Goal: Book appointment/travel/reservation

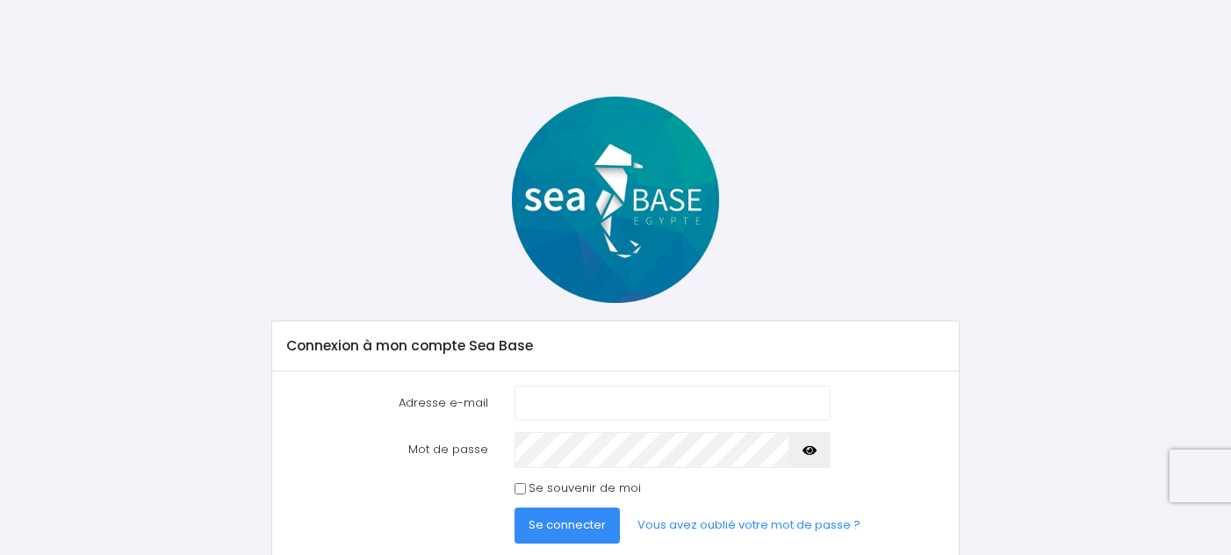
click at [602, 409] on input "Adresse e-mail" at bounding box center [673, 403] width 316 height 35
type input "chloe.goret@gmail.com"
click at [516, 492] on input "Se souvenir de moi" at bounding box center [520, 488] width 11 height 11
checkbox input "true"
click at [545, 517] on span "Se connecter" at bounding box center [567, 524] width 77 height 17
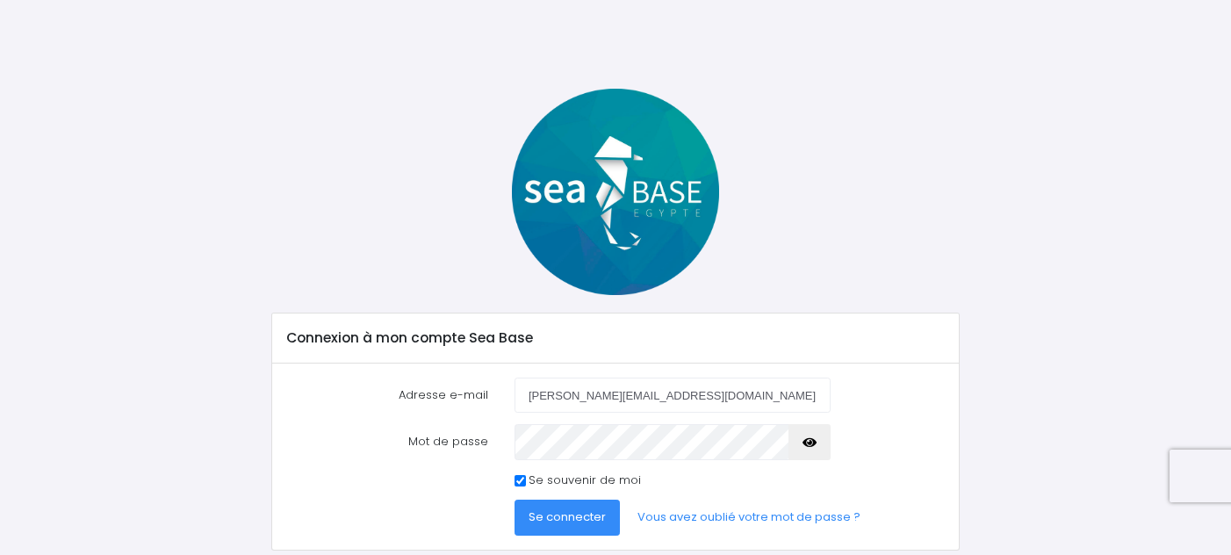
scroll to position [33, 0]
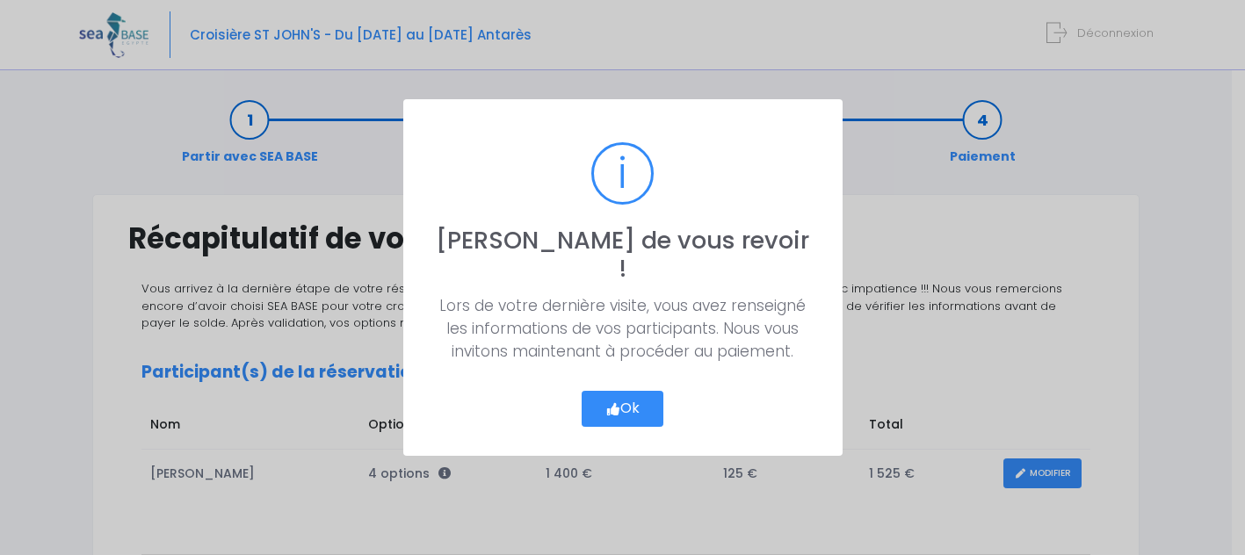
click at [622, 395] on button "Ok" at bounding box center [622, 409] width 83 height 37
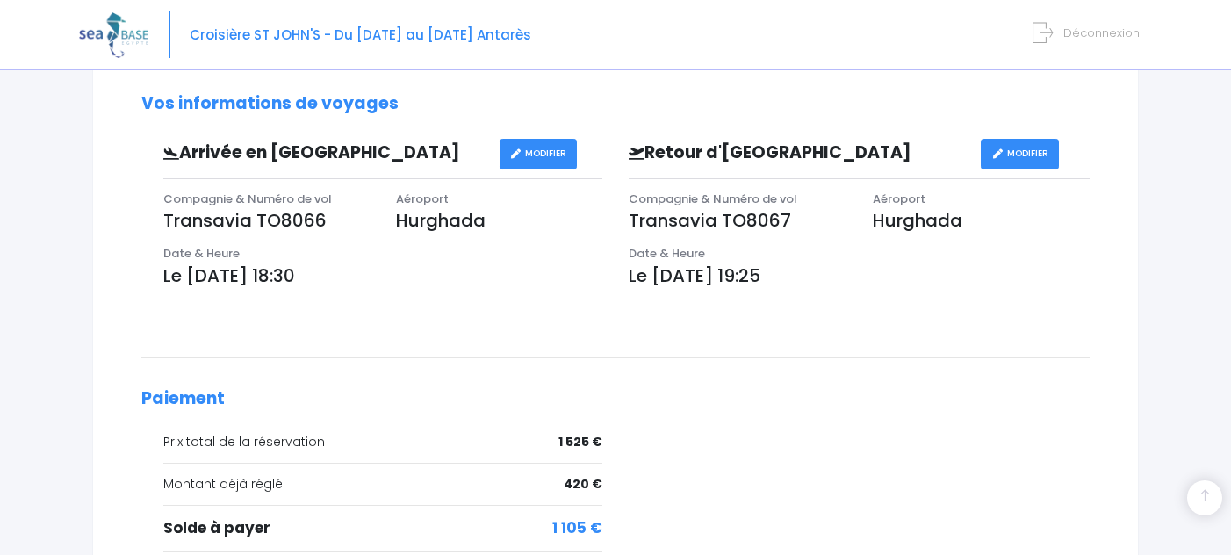
scroll to position [680, 0]
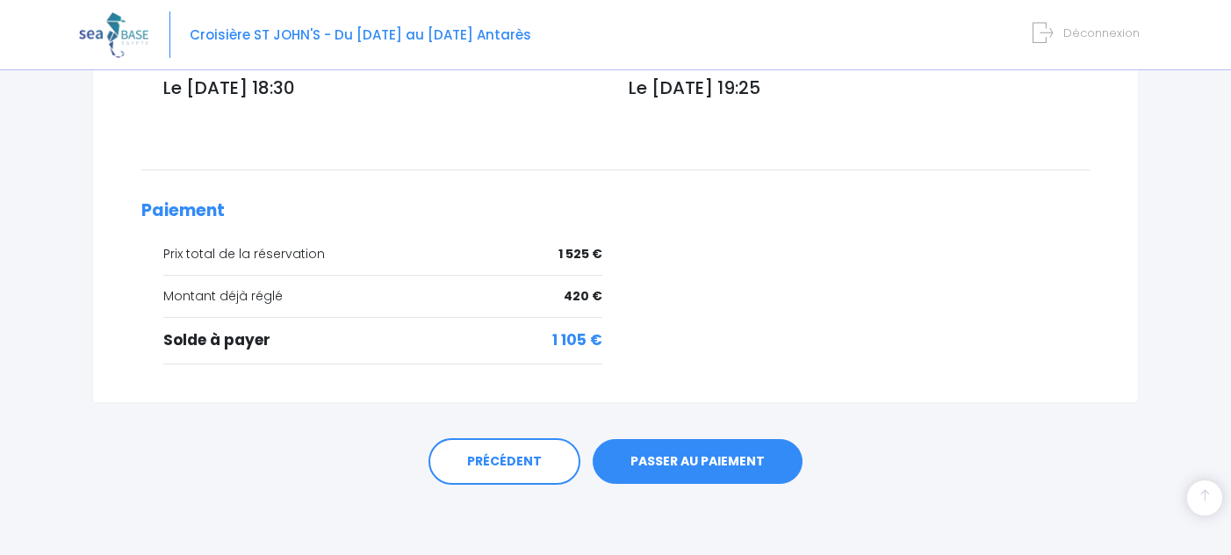
click at [690, 461] on link "PASSER AU PAIEMENT" at bounding box center [698, 462] width 210 height 46
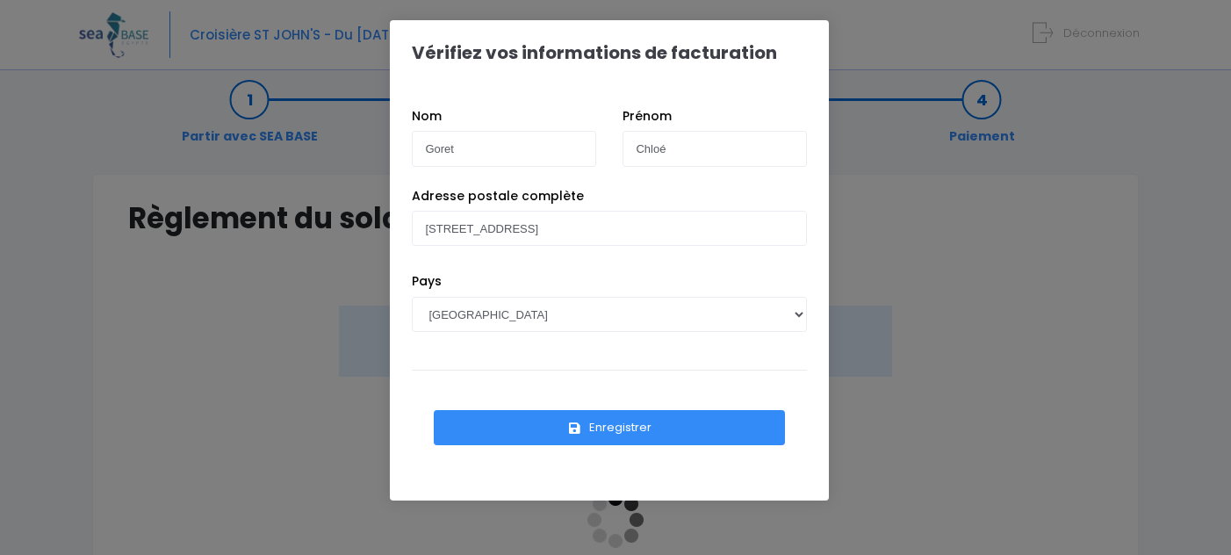
scroll to position [37, 0]
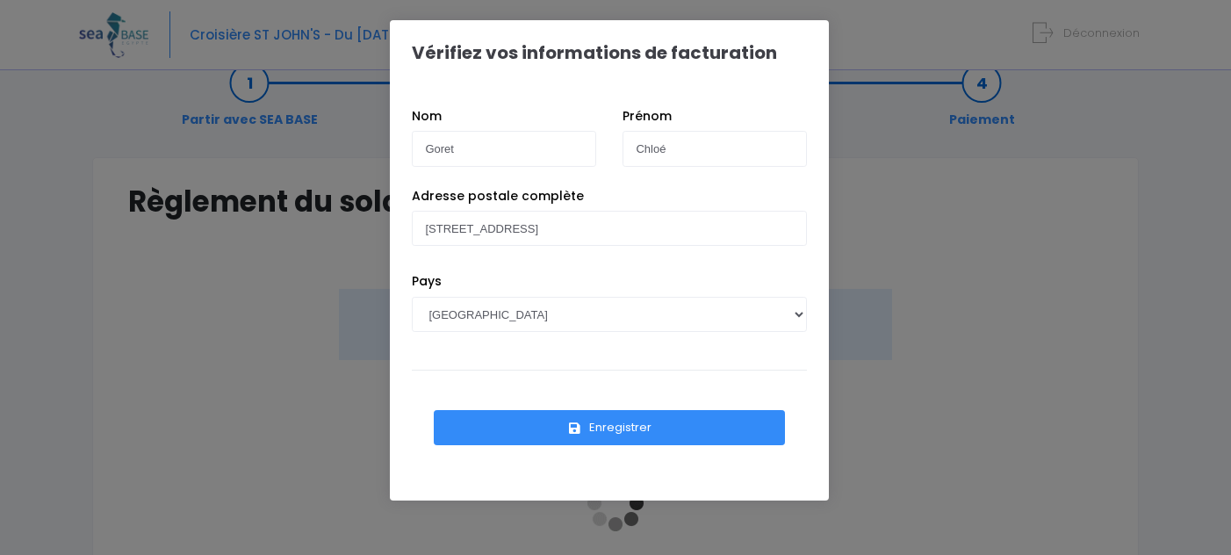
click at [574, 429] on icon "submit" at bounding box center [575, 429] width 16 height 0
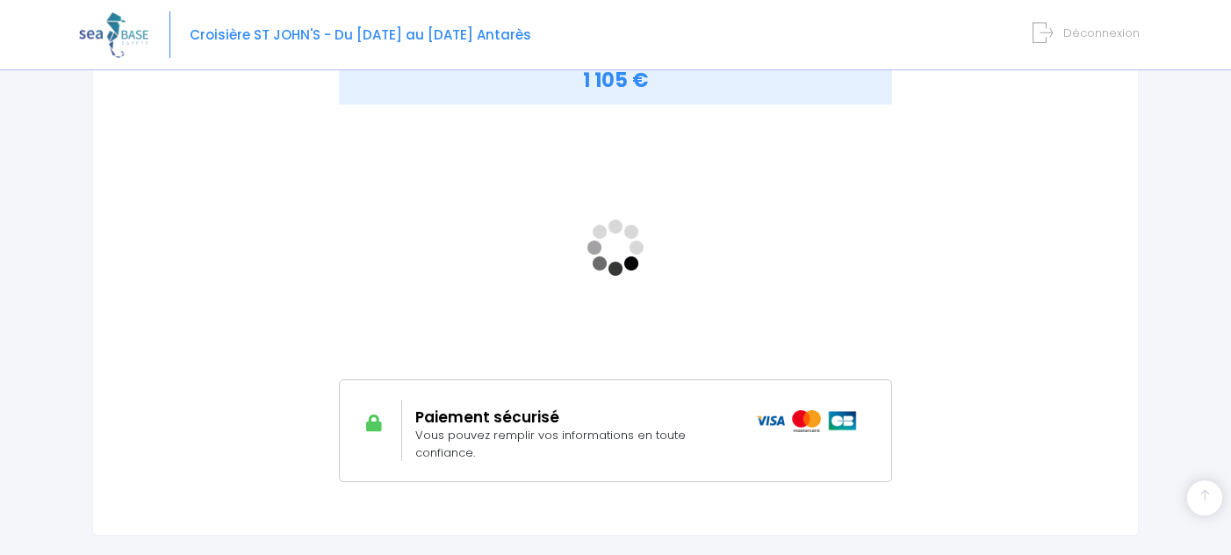
scroll to position [293, 0]
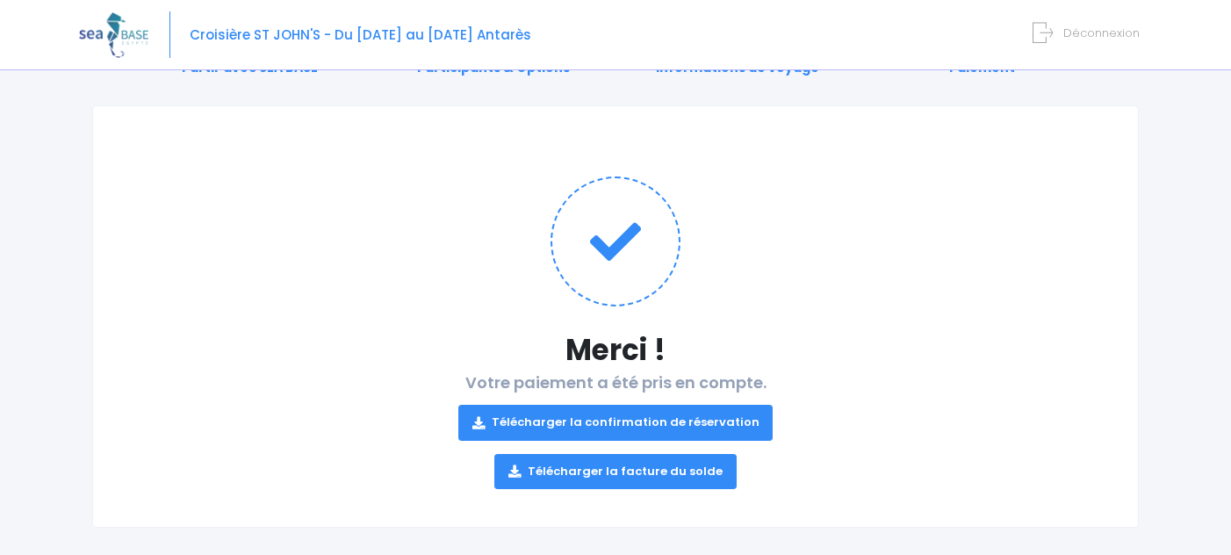
scroll to position [89, 0]
click at [664, 420] on link "Télécharger la confirmation de réservation" at bounding box center [615, 422] width 315 height 35
click at [640, 474] on link "Télécharger la facture du solde" at bounding box center [616, 471] width 242 height 35
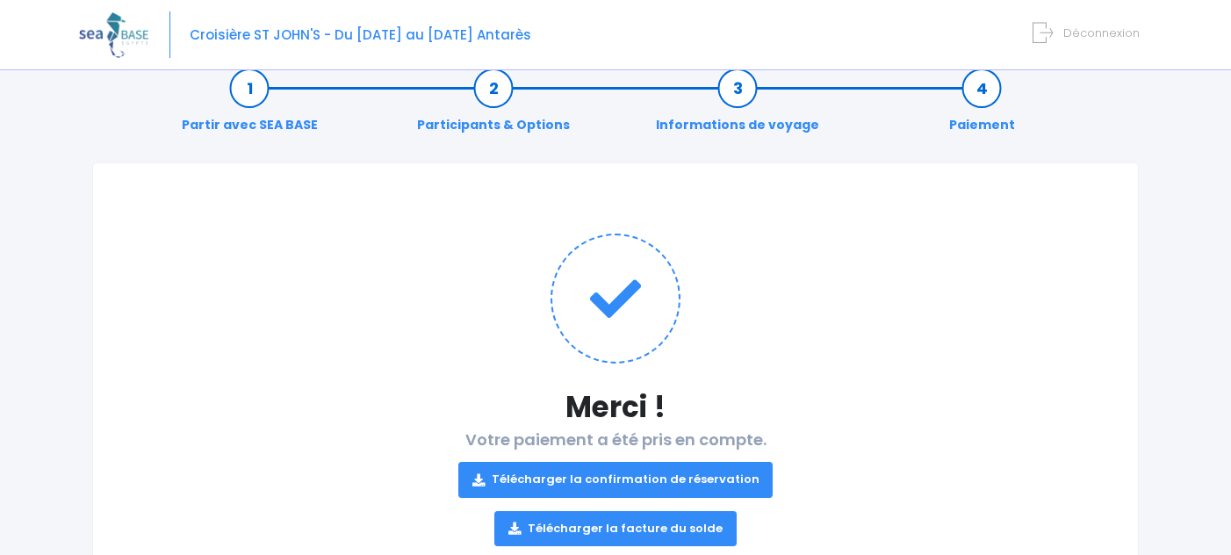
scroll to position [0, 0]
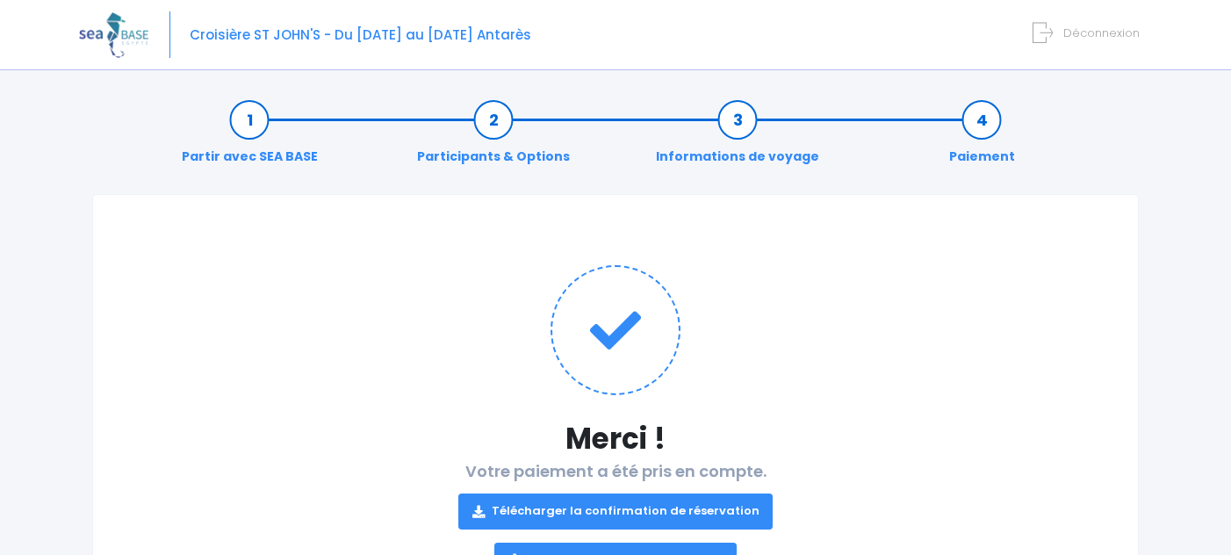
click at [497, 125] on link "Participants & Options" at bounding box center [493, 138] width 170 height 55
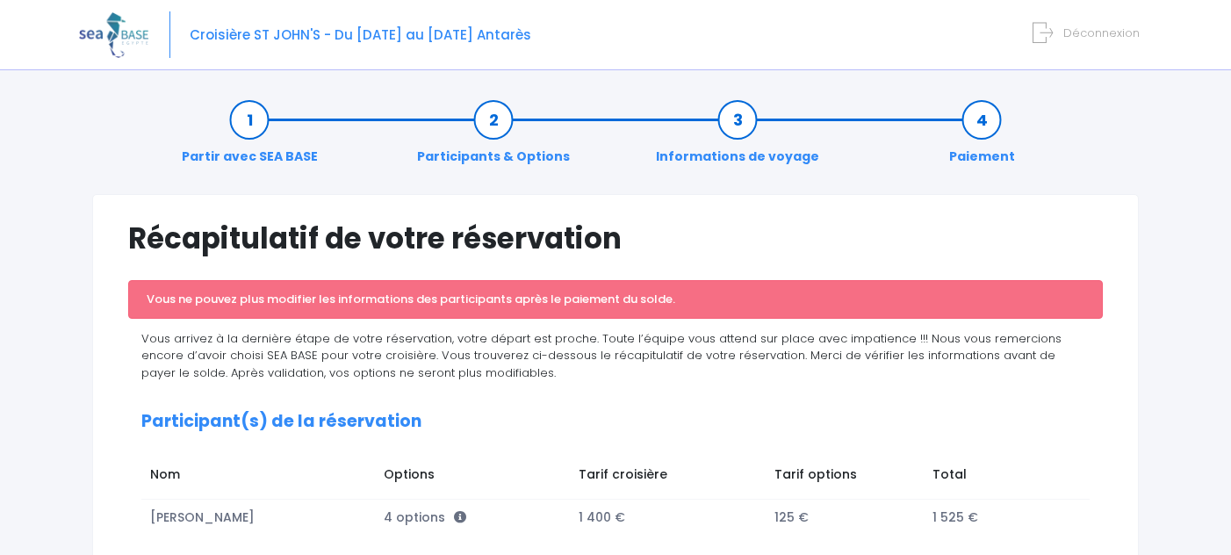
click at [249, 126] on link "Partir avec SEA BASE" at bounding box center [250, 138] width 154 height 55
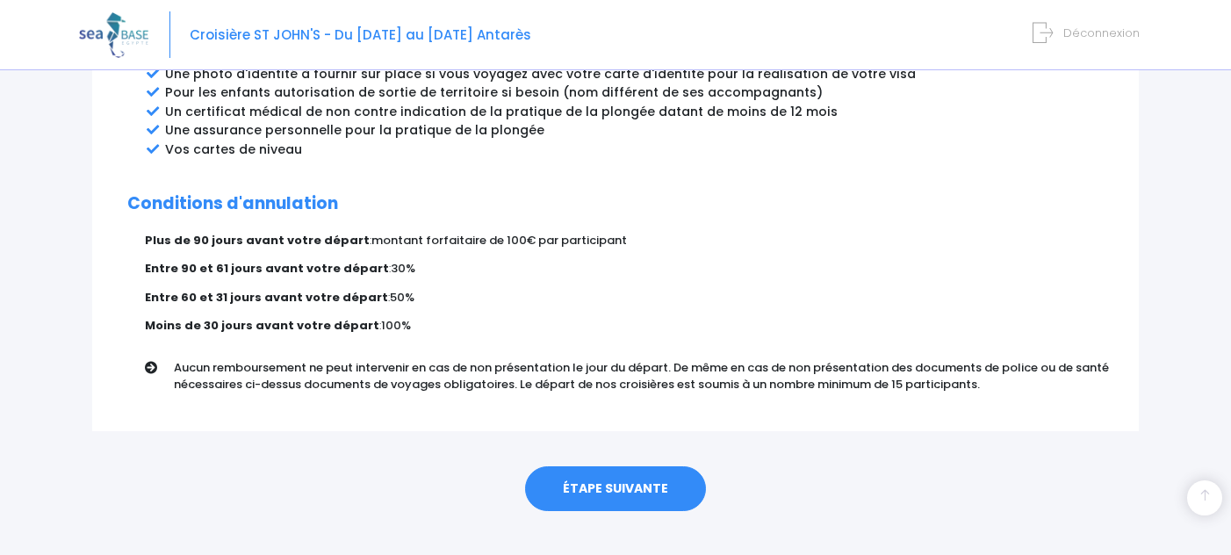
scroll to position [1051, 0]
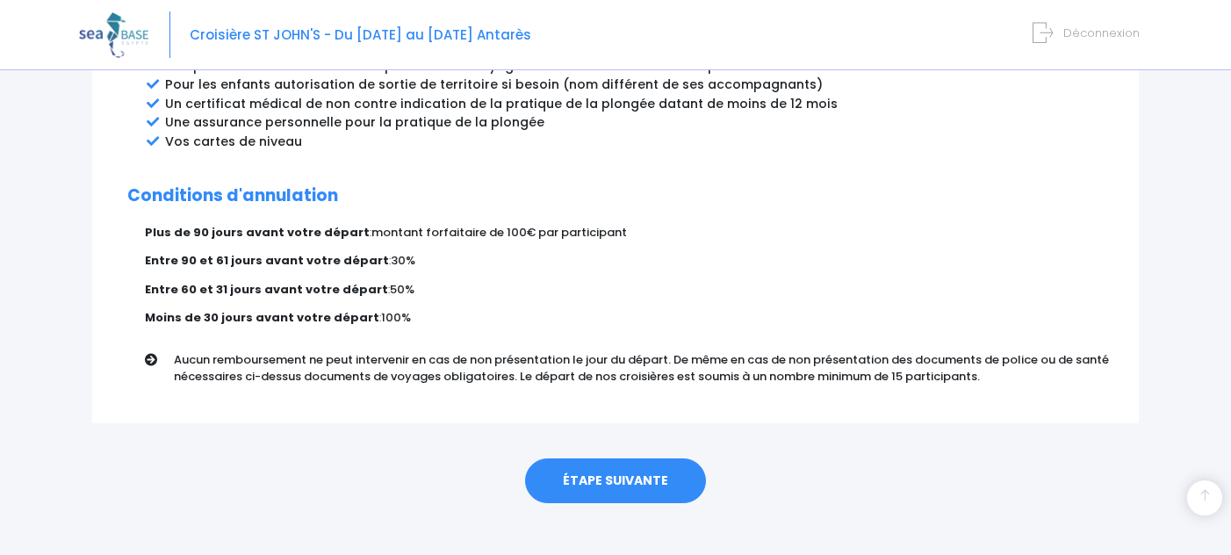
click at [614, 462] on link "ÉTAPE SUIVANTE" at bounding box center [615, 481] width 181 height 46
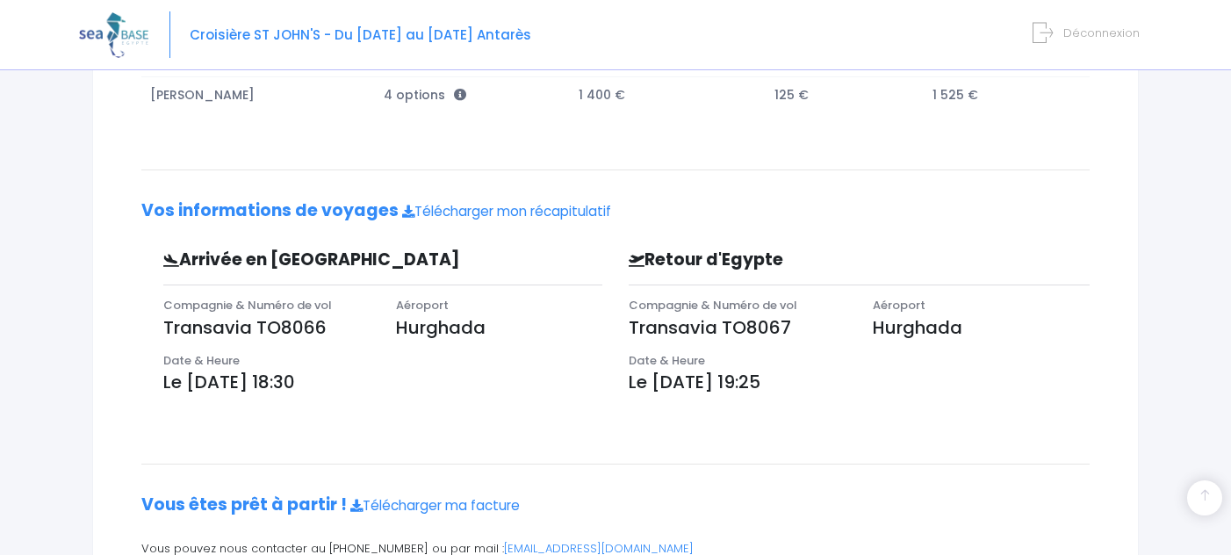
scroll to position [322, 0]
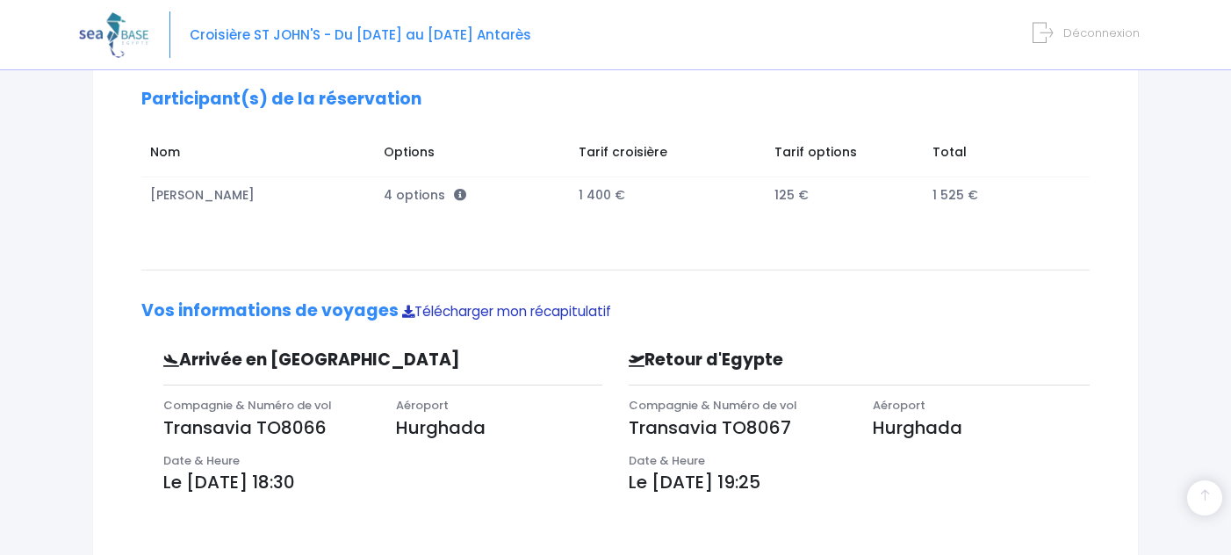
click at [406, 314] on icon at bounding box center [408, 312] width 12 height 12
